Goal: Find specific page/section: Find specific page/section

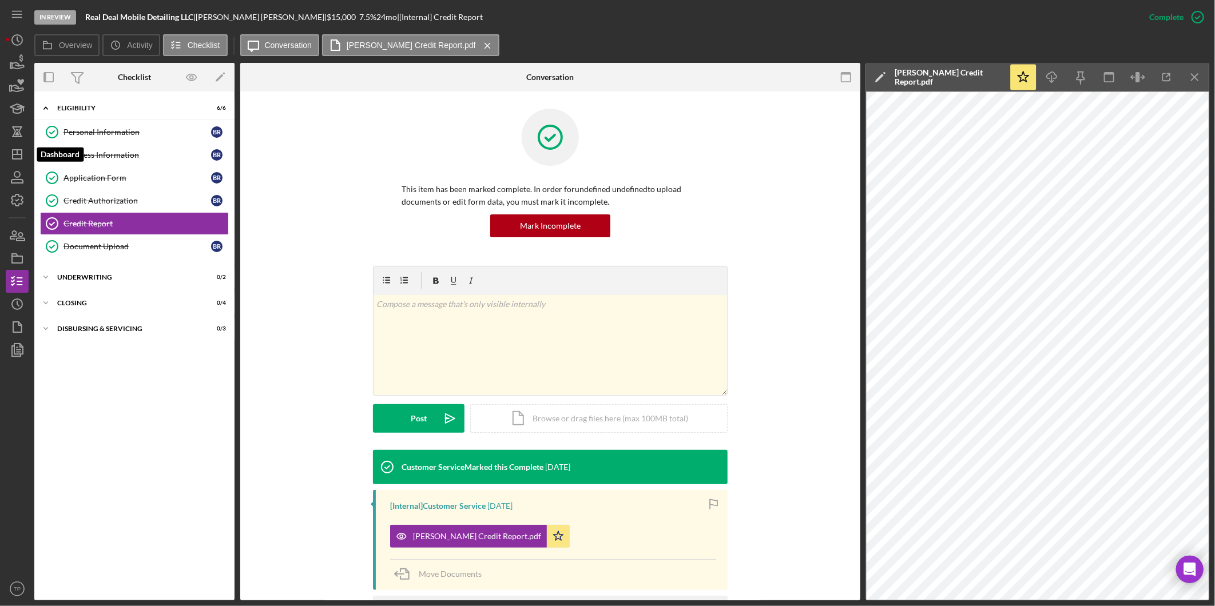
scroll to position [116, 0]
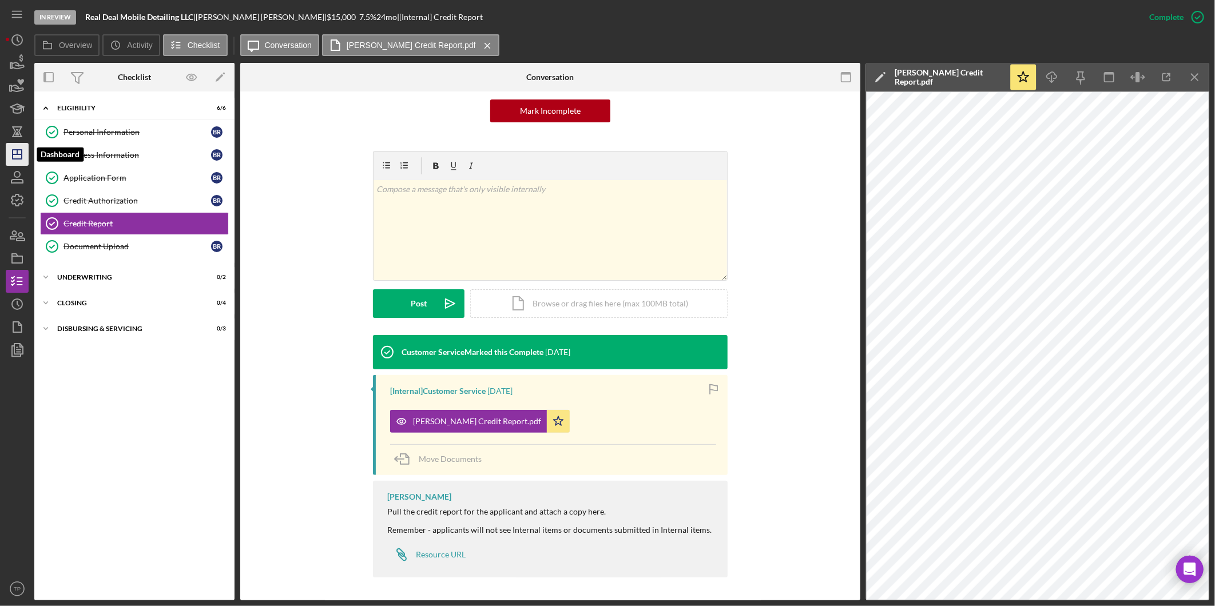
drag, startPoint x: 0, startPoint y: 0, endPoint x: 25, endPoint y: 155, distance: 157.0
click at [25, 155] on icon "Icon/Dashboard" at bounding box center [17, 154] width 29 height 29
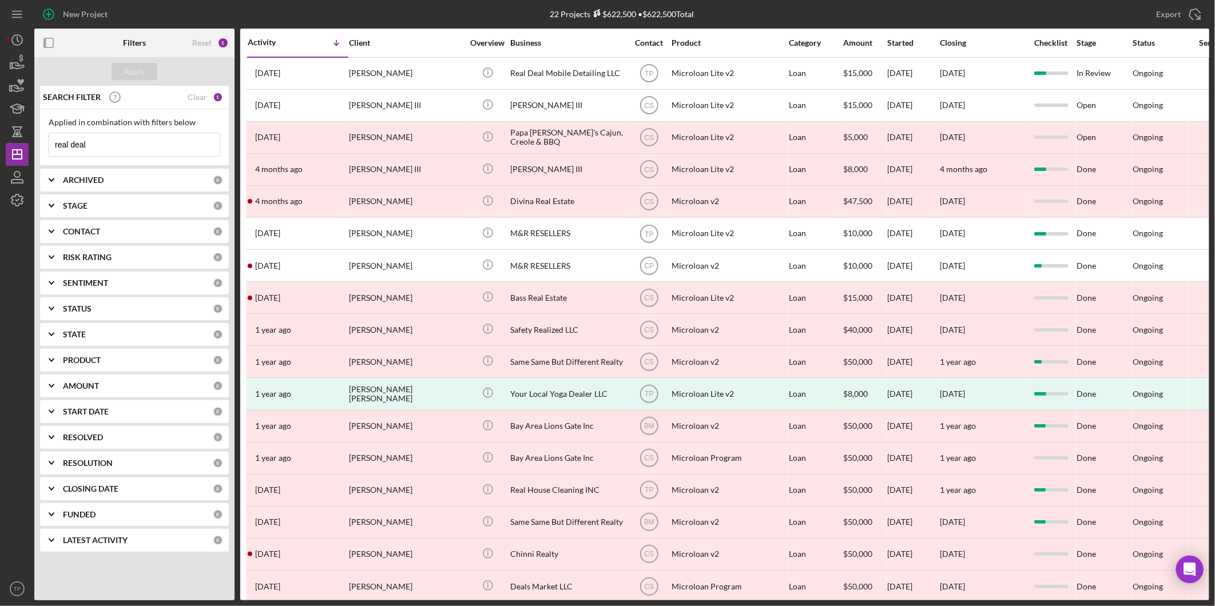
click at [82, 145] on input "real deal" at bounding box center [134, 144] width 170 height 23
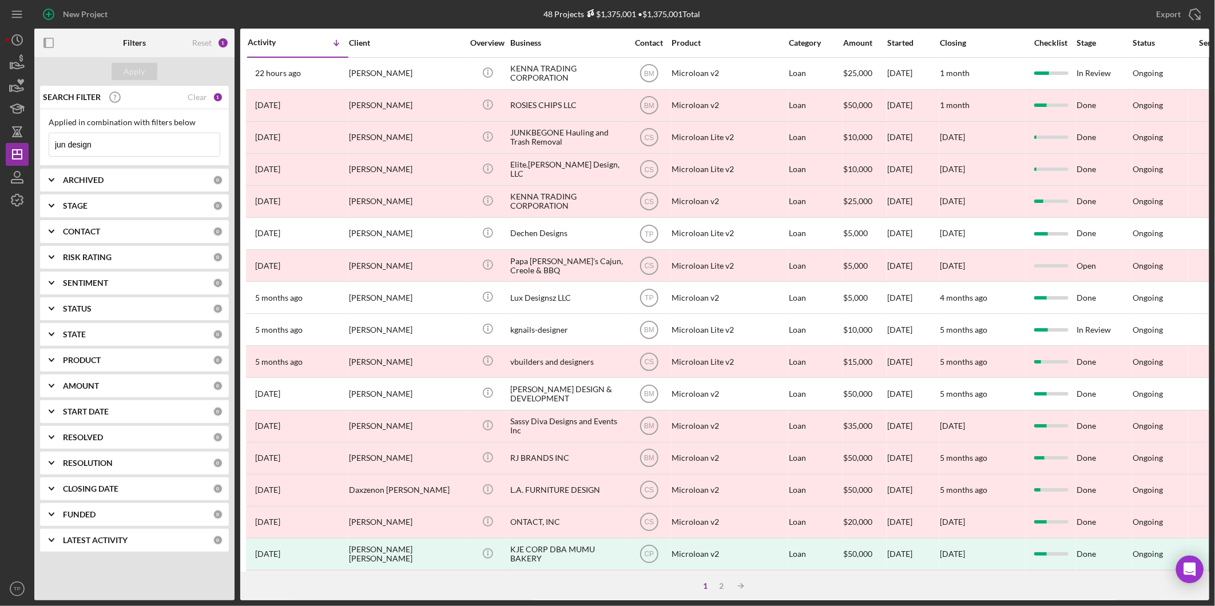
click at [155, 140] on input "jun design" at bounding box center [134, 144] width 170 height 23
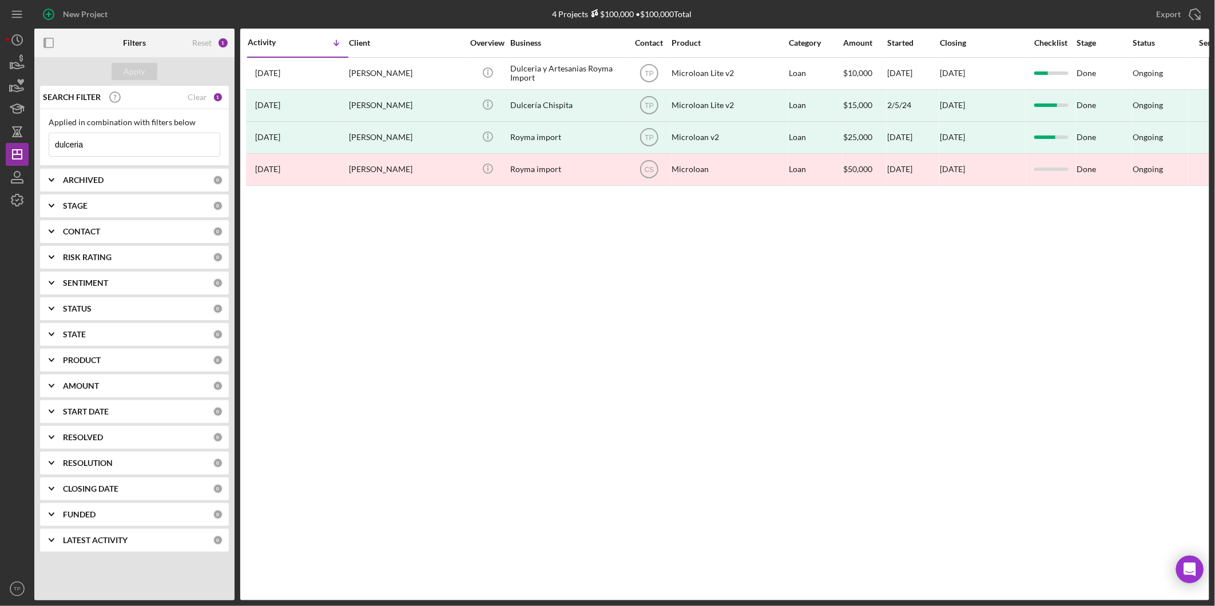
type input "dulceria"
